Goal: Find specific page/section

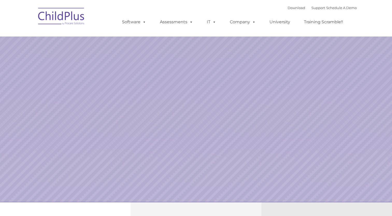
select select "MEDIUM"
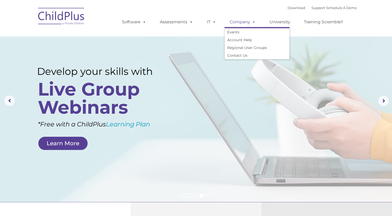
type input ""
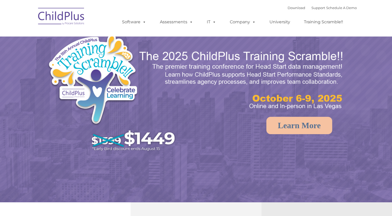
select select "MEDIUM"
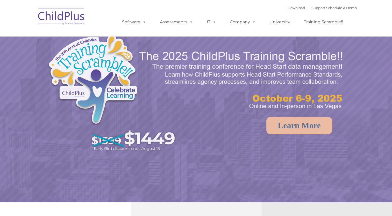
select select "MEDIUM"
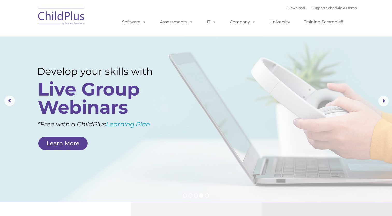
type input ""
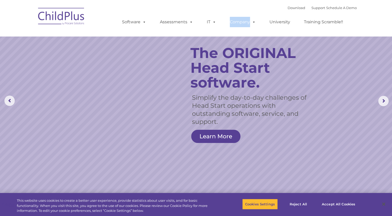
drag, startPoint x: 377, startPoint y: 0, endPoint x: 260, endPoint y: 4, distance: 116.5
click at [260, 4] on nav "Download Support | Schedule A Demo  MENU MENU Software ChildPlus: The original…" at bounding box center [196, 18] width 392 height 36
